Goal: Transaction & Acquisition: Purchase product/service

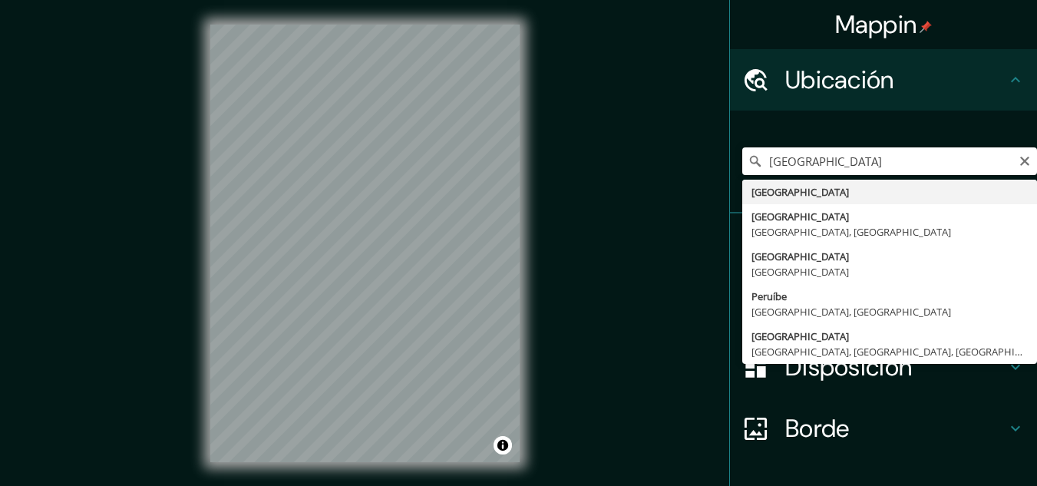
click at [797, 162] on input "[GEOGRAPHIC_DATA]" at bounding box center [889, 161] width 295 height 28
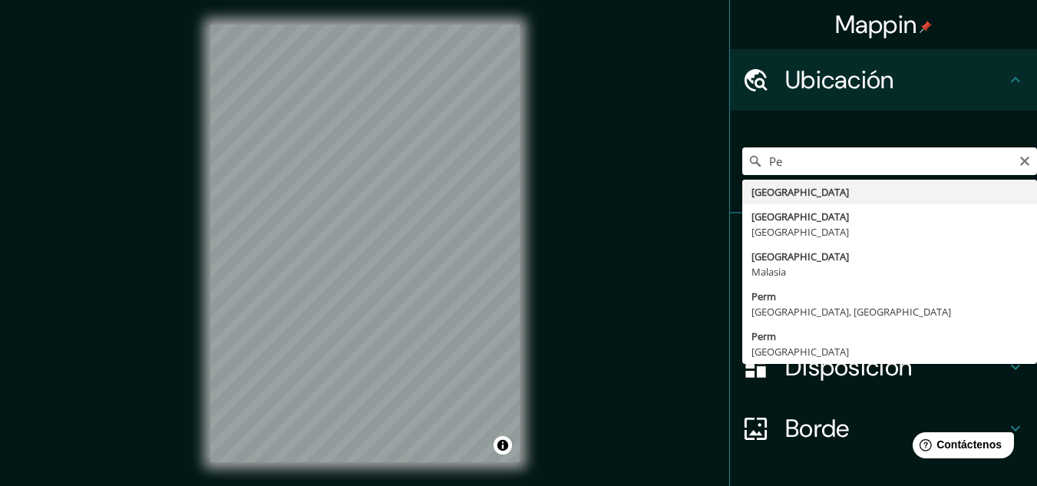
type input "P"
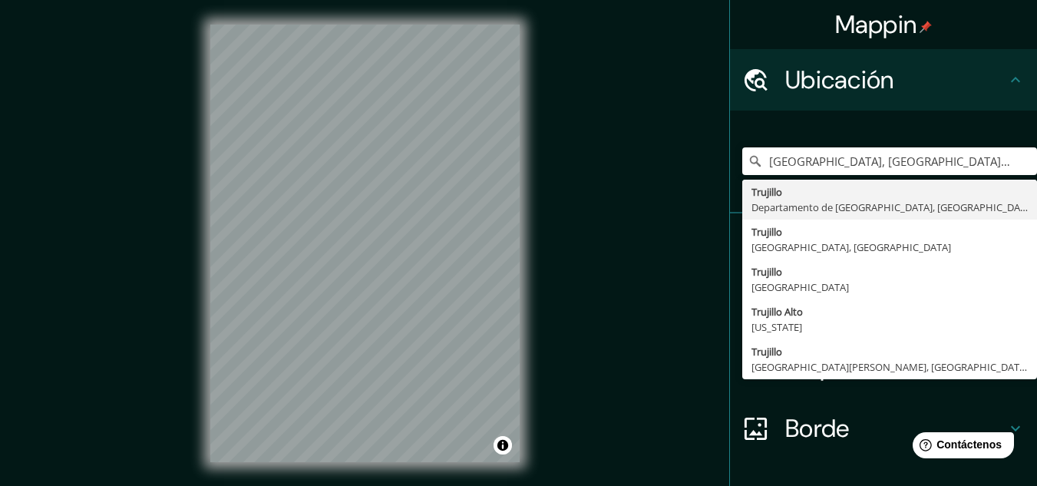
type input "[GEOGRAPHIC_DATA], [GEOGRAPHIC_DATA], [GEOGRAPHIC_DATA]"
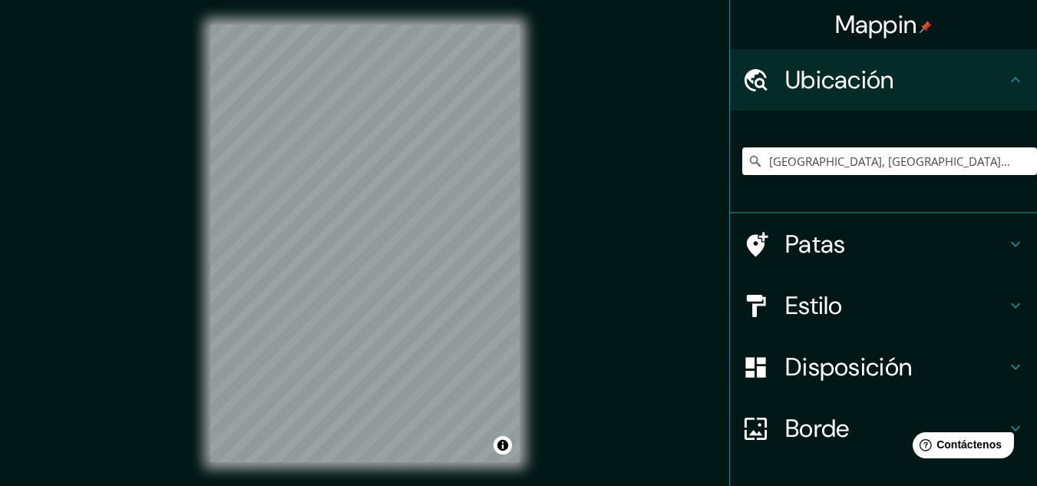
click at [589, 405] on div "Mappin Ubicación [GEOGRAPHIC_DATA], [GEOGRAPHIC_DATA], [GEOGRAPHIC_DATA] [GEOGR…" at bounding box center [518, 255] width 1037 height 511
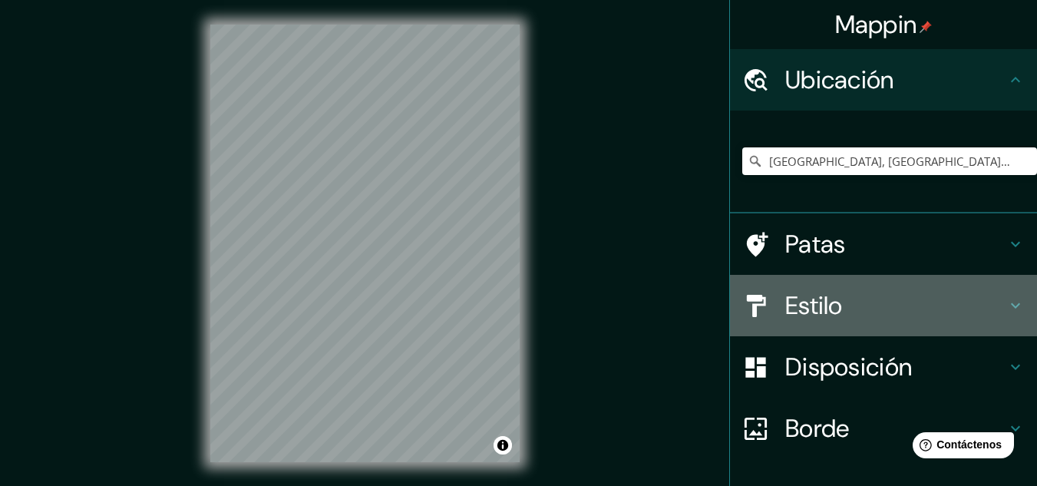
click at [988, 313] on h4 "Estilo" at bounding box center [895, 305] width 221 height 31
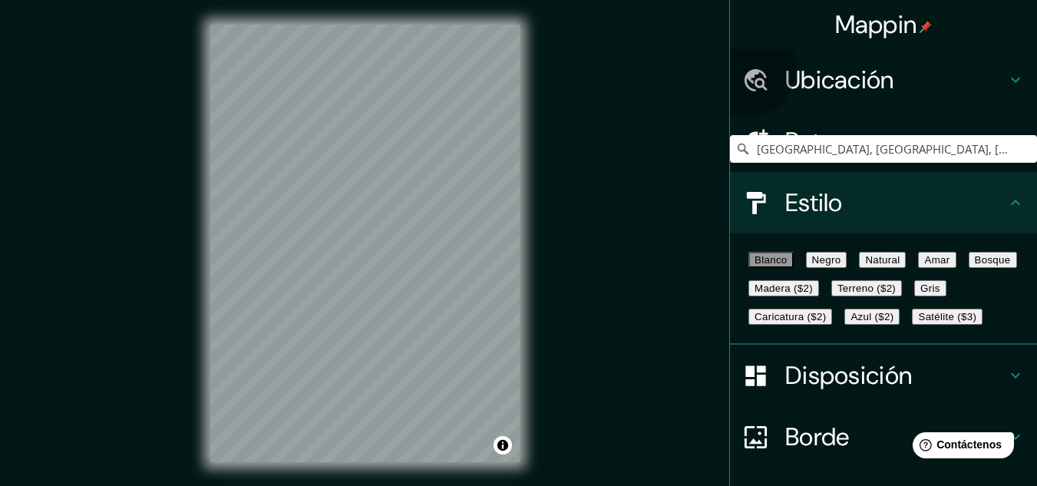
click at [836, 266] on font "Negro" at bounding box center [826, 260] width 29 height 12
click at [900, 268] on button "Natural" at bounding box center [882, 260] width 47 height 16
click at [793, 268] on button "Blanco" at bounding box center [770, 260] width 45 height 16
click at [918, 268] on button "Amar" at bounding box center [937, 260] width 38 height 16
click at [975, 266] on font "Bosque" at bounding box center [993, 260] width 36 height 12
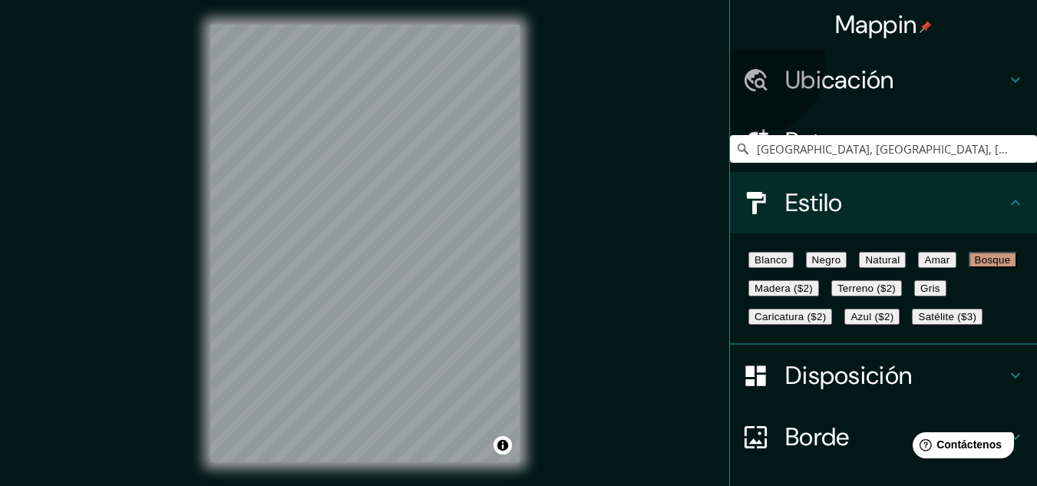
click at [813, 294] on font "Madera ($2)" at bounding box center [783, 288] width 58 height 12
click at [914, 296] on button "Gris" at bounding box center [930, 288] width 32 height 16
click at [837, 294] on font "Terreno ($2)" at bounding box center [866, 288] width 58 height 12
click at [779, 325] on button "Caricatura ($2)" at bounding box center [790, 316] width 84 height 16
click at [893, 322] on font "Azul ($2)" at bounding box center [871, 317] width 43 height 12
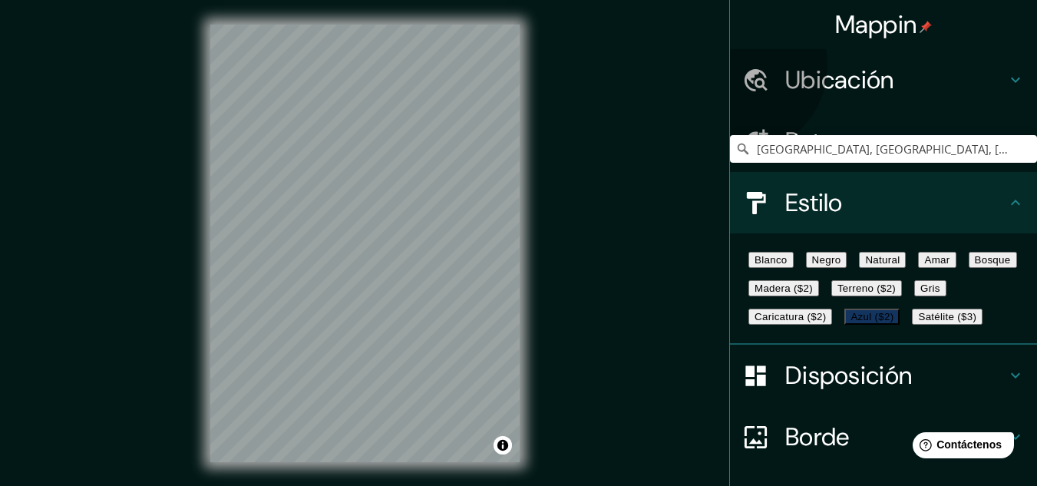
click at [912, 325] on button "Satélite ($3)" at bounding box center [947, 316] width 71 height 16
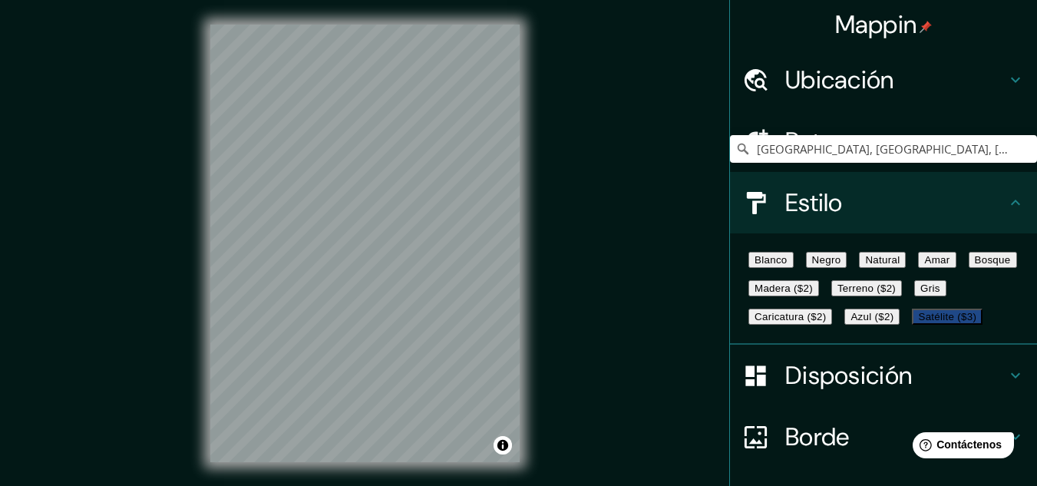
click at [899, 261] on font "Natural" at bounding box center [882, 260] width 35 height 12
click at [826, 264] on button "Negro" at bounding box center [826, 260] width 41 height 16
click at [770, 268] on button "Blanco" at bounding box center [770, 260] width 45 height 16
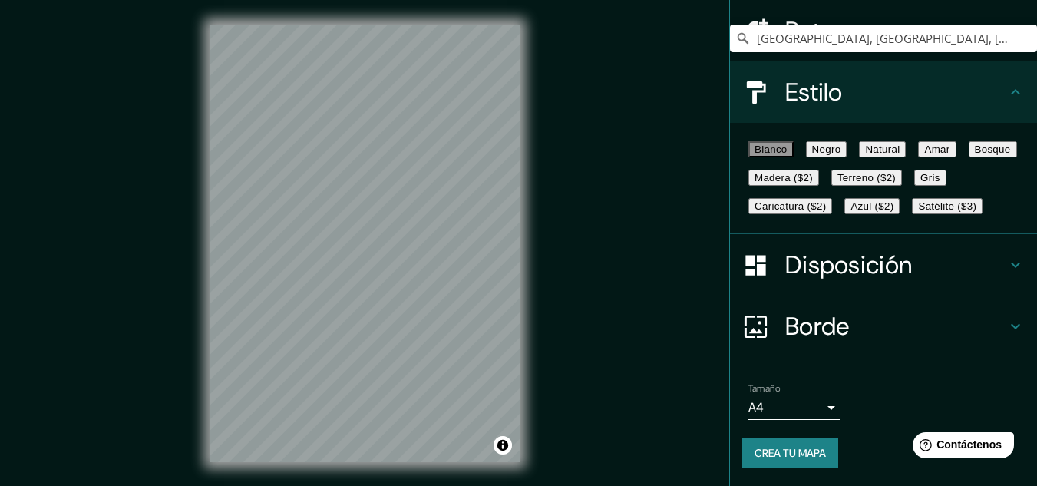
scroll to position [233, 0]
click at [783, 454] on font "Crea tu mapa" at bounding box center [789, 453] width 71 height 14
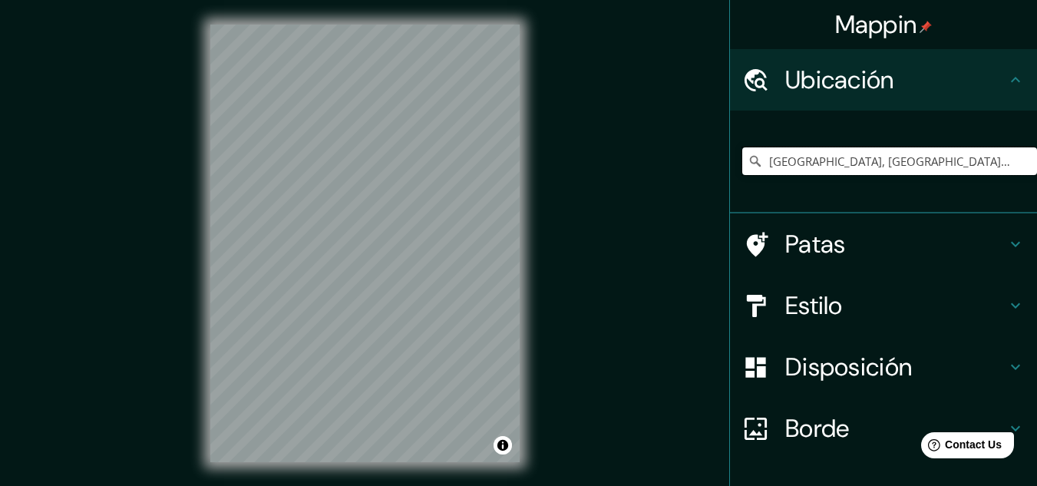
click at [812, 152] on input "Trujillo, Departamento de La Libertad, Perú" at bounding box center [889, 161] width 295 height 28
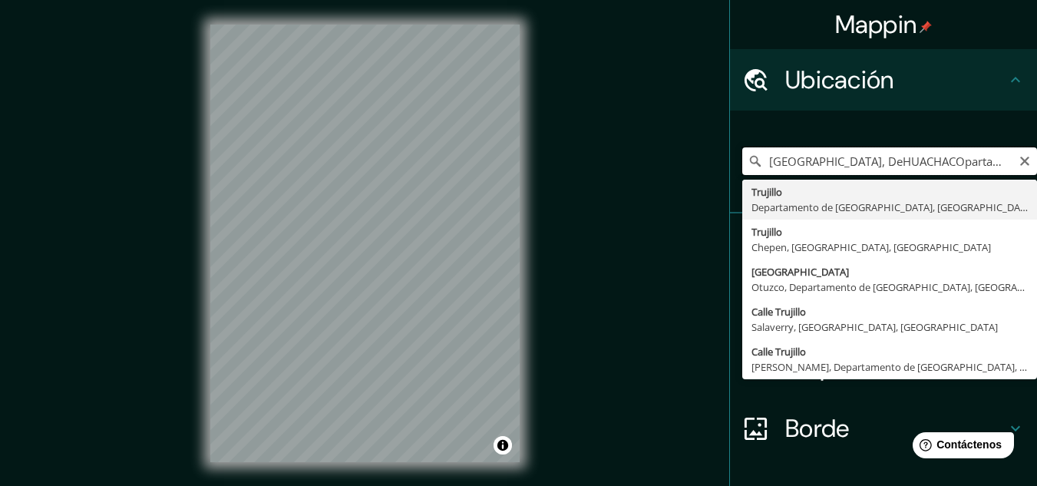
type input "Trujillo, Departamento de La Libertad, Perú"
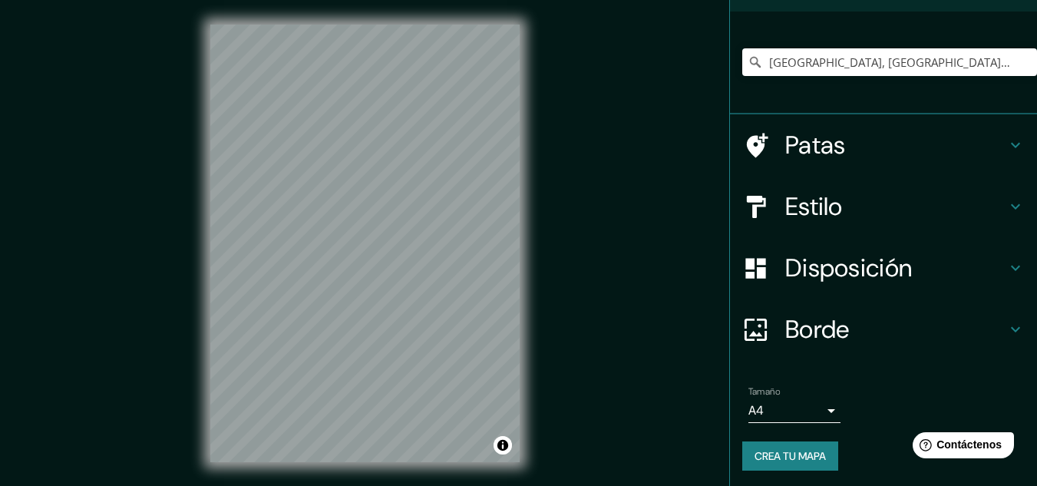
scroll to position [102, 0]
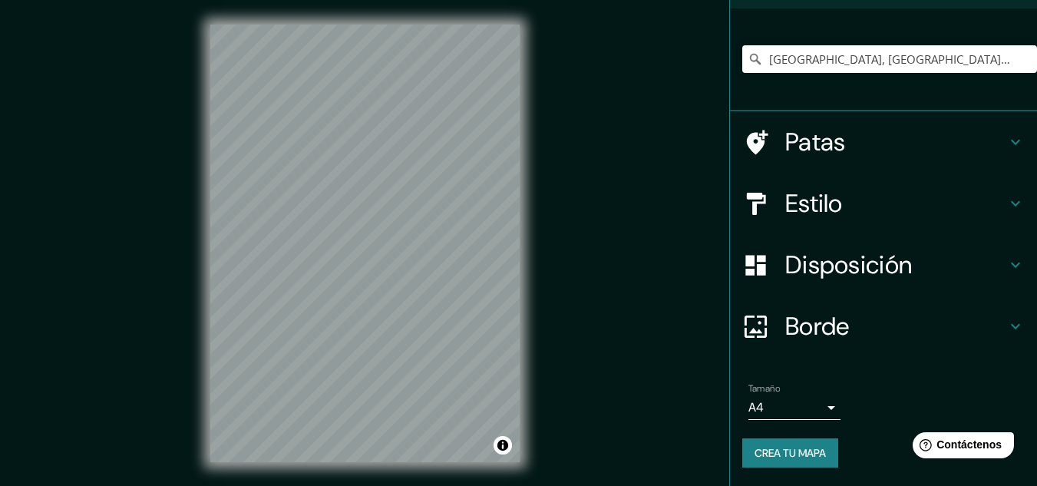
click at [803, 411] on body "Mappin Ubicación Trujillo, Departamento de La Libertad, Perú Trujillo Departame…" at bounding box center [518, 243] width 1037 height 486
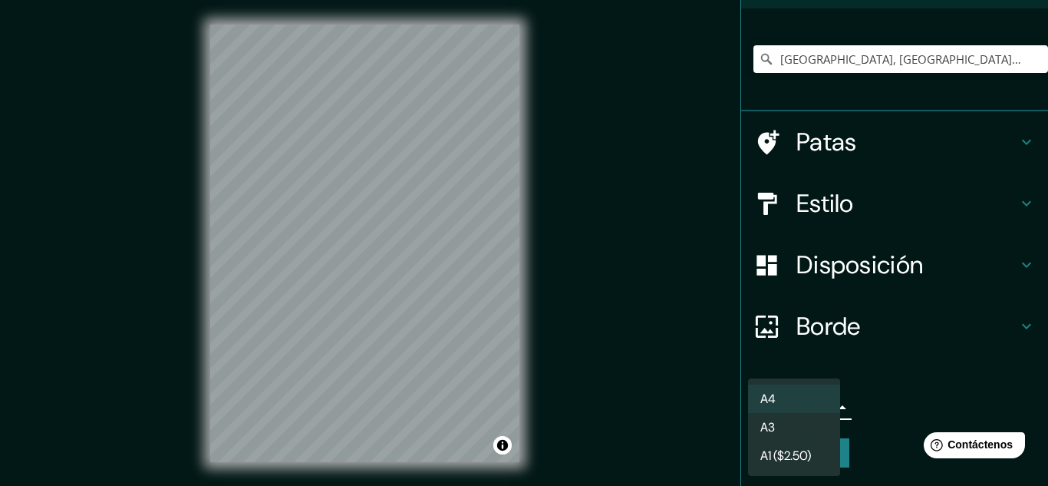
click at [793, 420] on li "A3" at bounding box center [794, 427] width 92 height 28
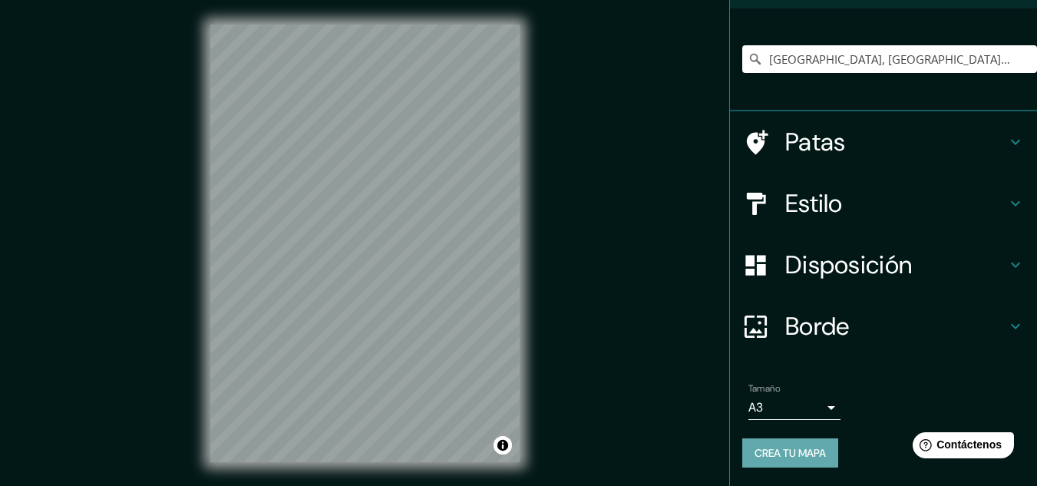
click at [798, 451] on font "Crea tu mapa" at bounding box center [789, 453] width 71 height 14
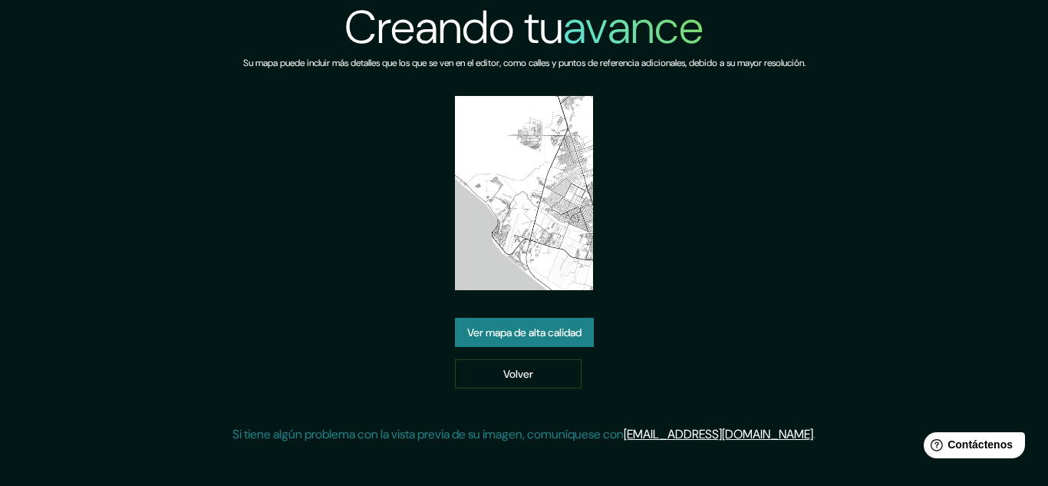
drag, startPoint x: 512, startPoint y: 252, endPoint x: 722, endPoint y: 214, distance: 213.6
click at [722, 214] on div "Creando tu avance Su mapa puede incluir más detalles que los que se ven en el e…" at bounding box center [524, 228] width 583 height 456
click at [528, 332] on font "Ver mapa de alta calidad" at bounding box center [524, 332] width 114 height 14
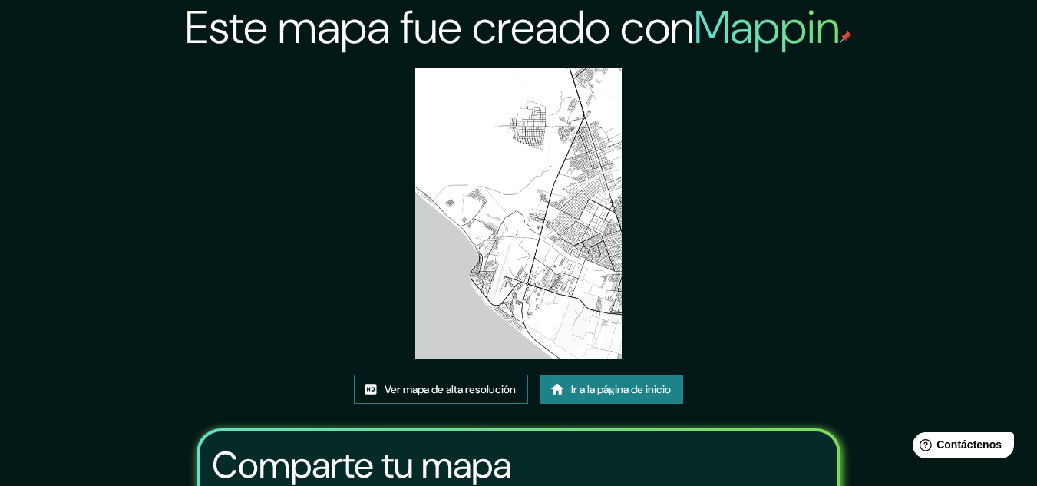
click at [497, 396] on font "Ver mapa de alta resolución" at bounding box center [449, 389] width 131 height 14
